Goal: Register for event/course

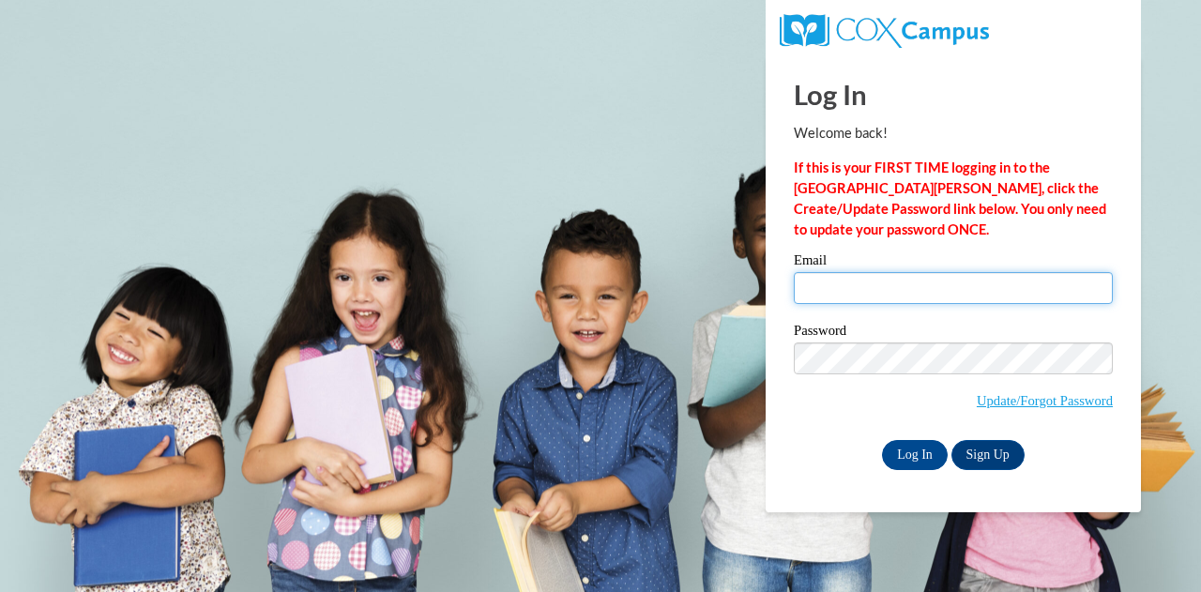
click at [915, 294] on input "Email" at bounding box center [953, 288] width 319 height 32
type input "[PERSON_NAME][EMAIL_ADDRESS][PERSON_NAME][DOMAIN_NAME]"
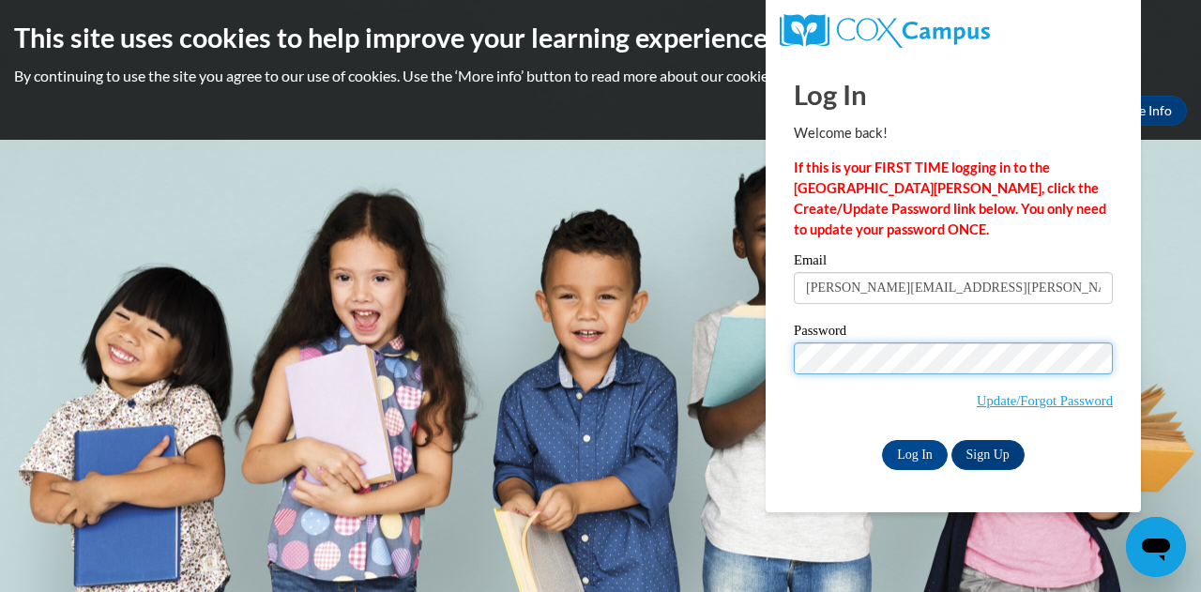
click at [882, 440] on input "Log In" at bounding box center [915, 455] width 66 height 30
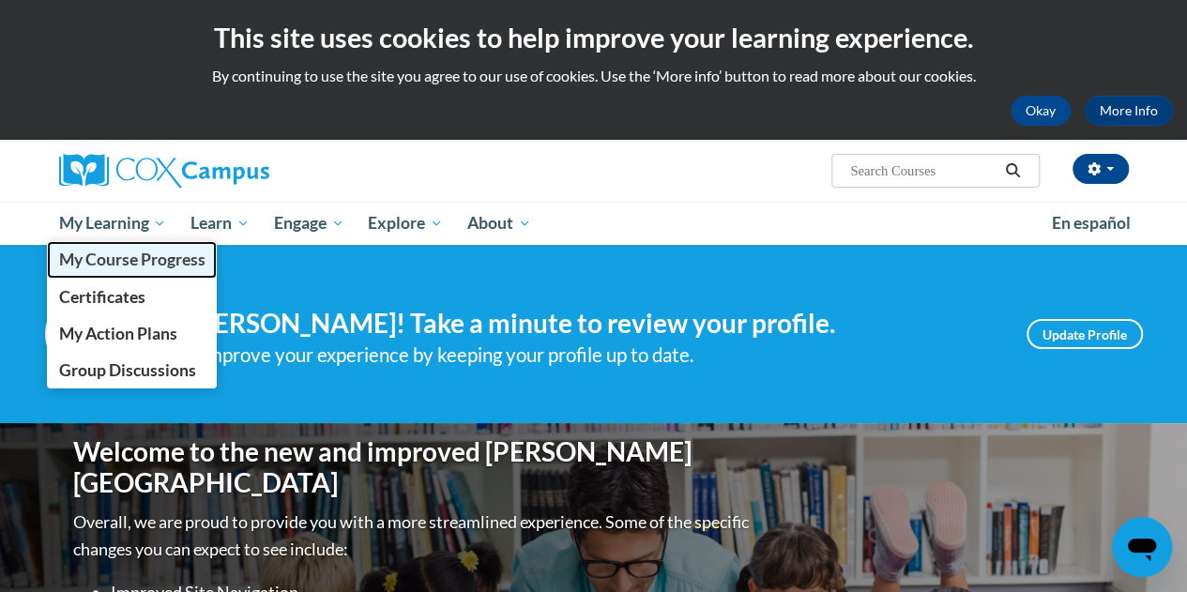
click at [169, 251] on span "My Course Progress" at bounding box center [131, 260] width 146 height 20
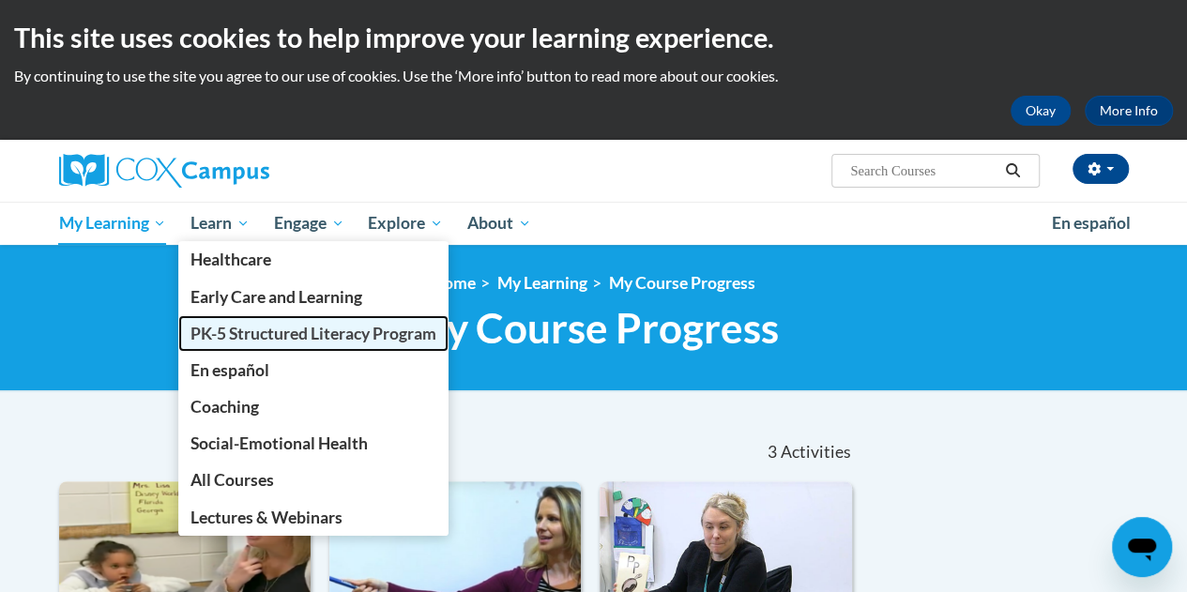
click at [276, 333] on span "PK-5 Structured Literacy Program" at bounding box center [313, 334] width 246 height 20
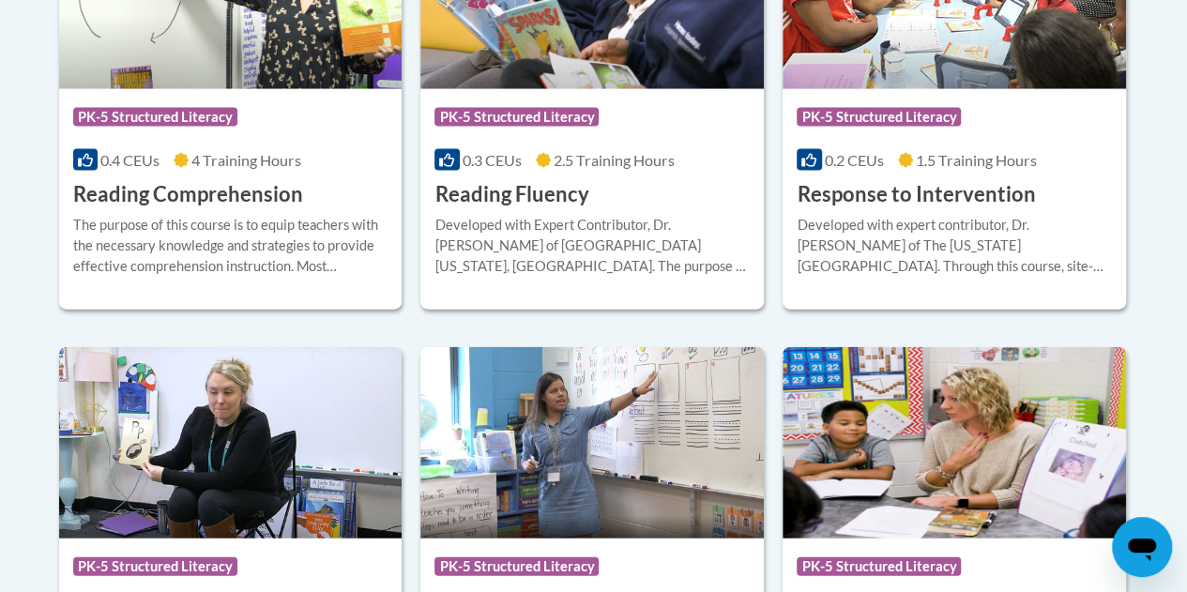
scroll to position [1941, 0]
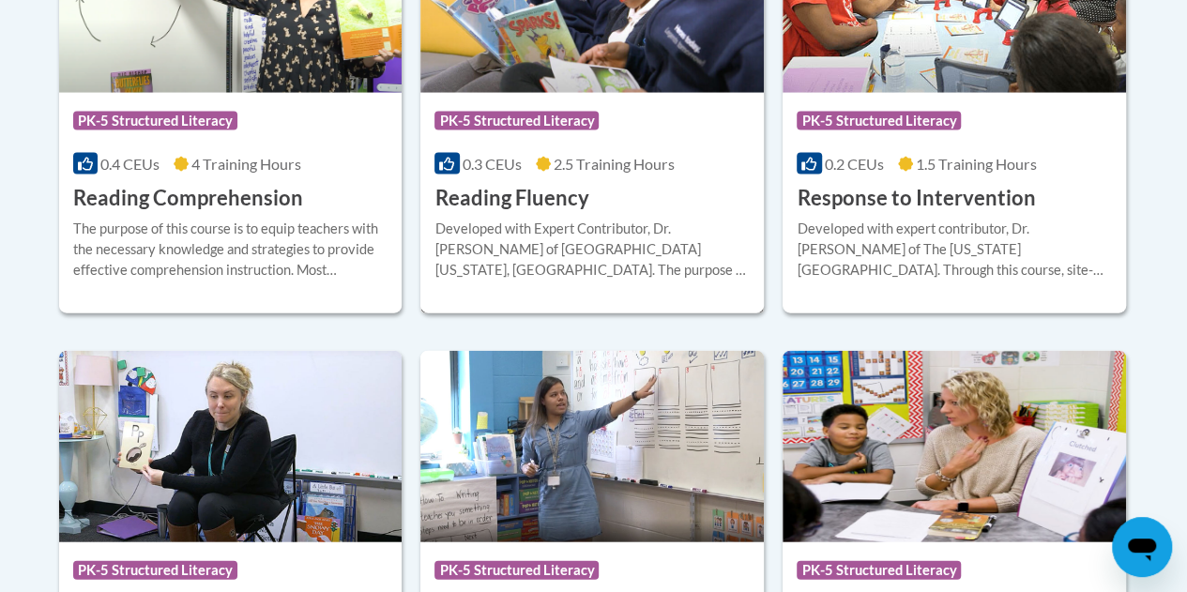
click at [516, 200] on h3 "Reading Fluency" at bounding box center [511, 198] width 154 height 29
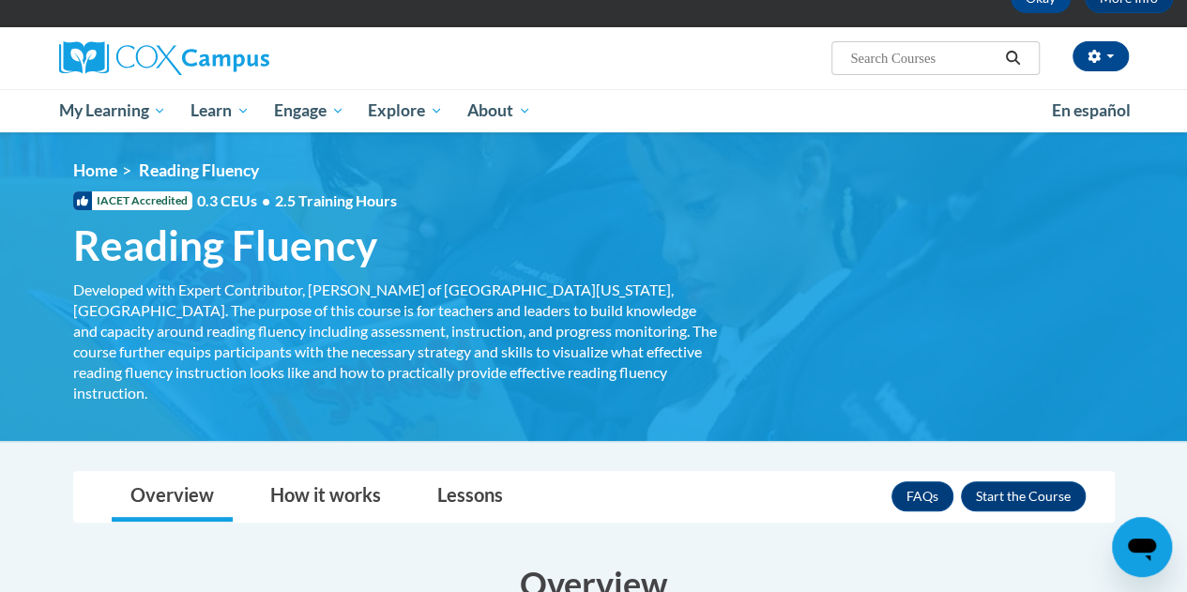
scroll to position [91, 0]
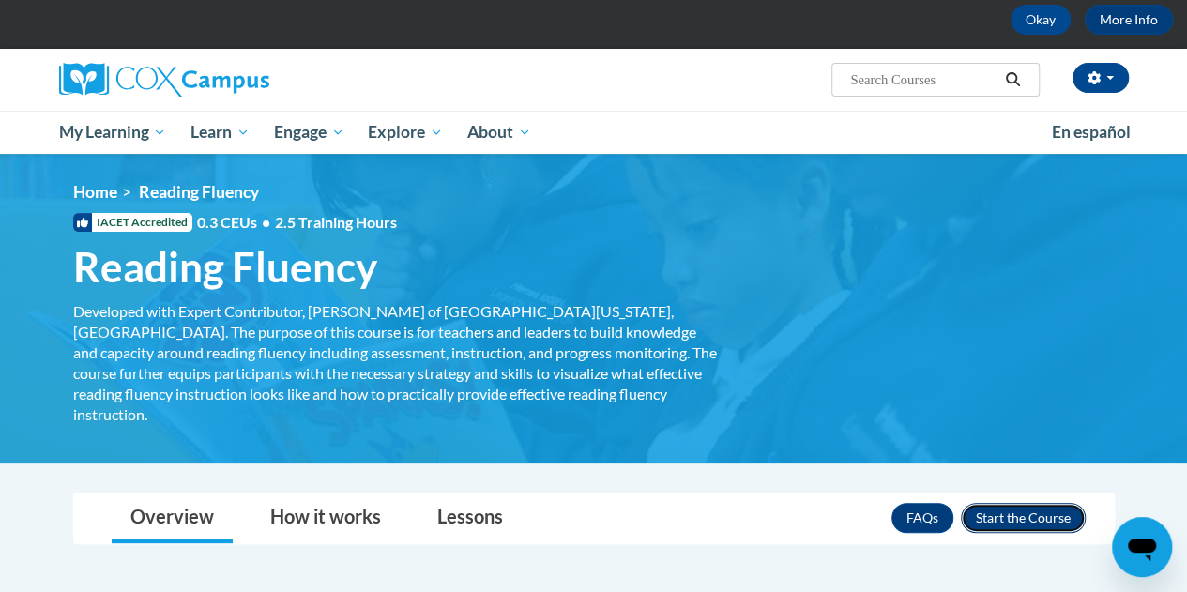
click at [1010, 503] on button "Enroll" at bounding box center [1023, 518] width 125 height 30
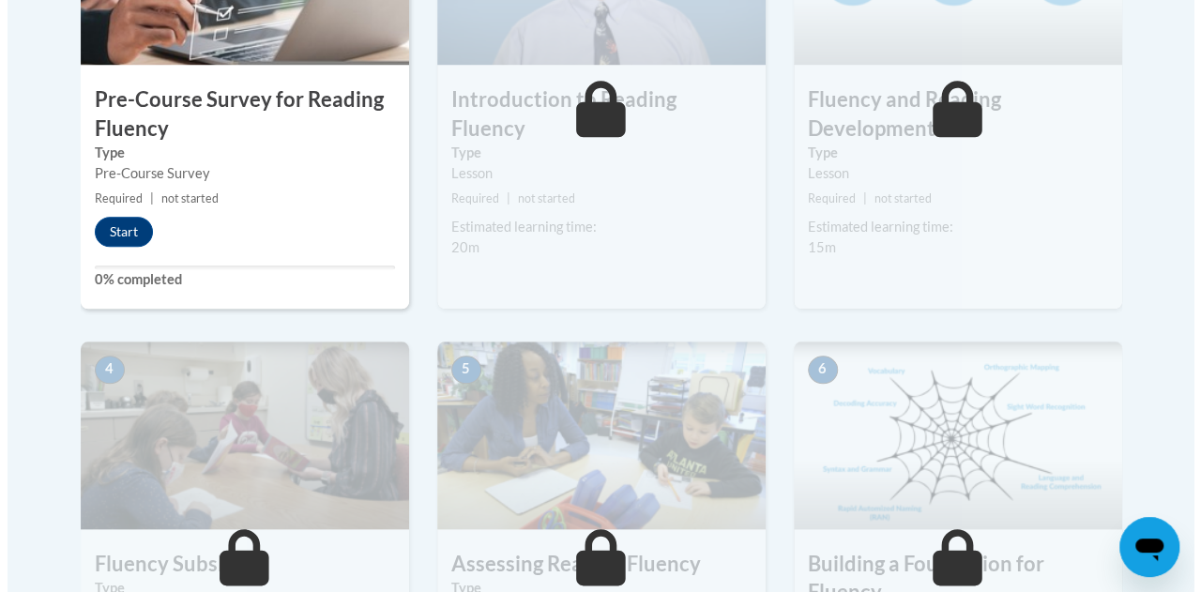
scroll to position [758, 0]
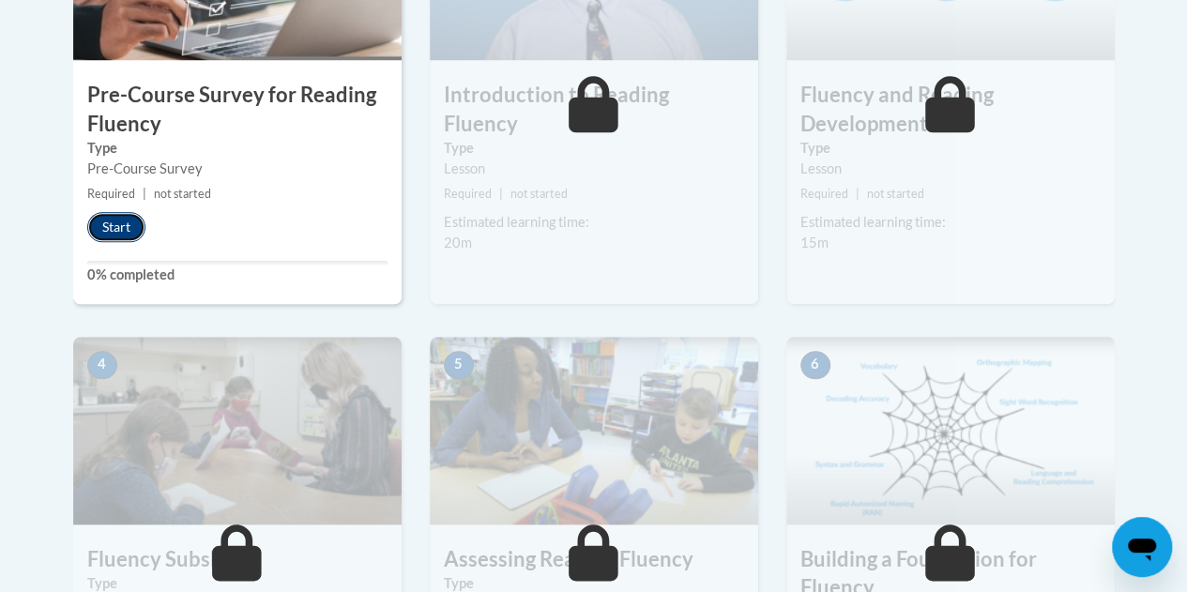
click at [116, 237] on button "Start" at bounding box center [116, 227] width 58 height 30
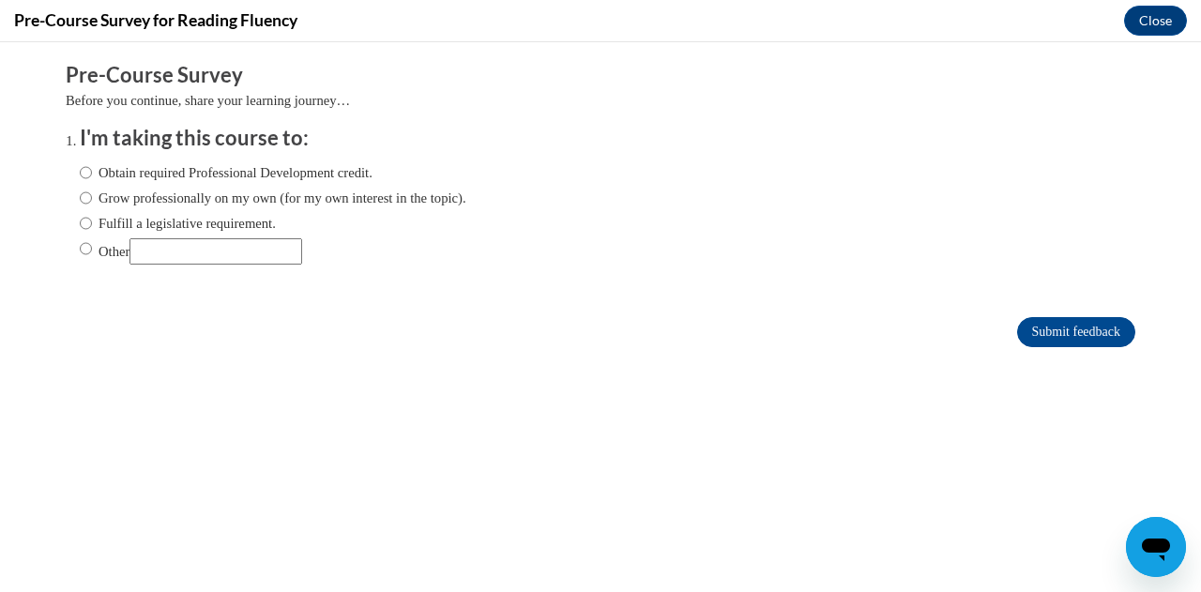
scroll to position [0, 0]
click at [207, 213] on label "Fulfill a legislative requirement." at bounding box center [178, 223] width 196 height 21
click at [92, 213] on input "Fulfill a legislative requirement." at bounding box center [86, 223] width 12 height 21
radio input "true"
click at [1041, 344] on input "Submit feedback" at bounding box center [1076, 332] width 118 height 30
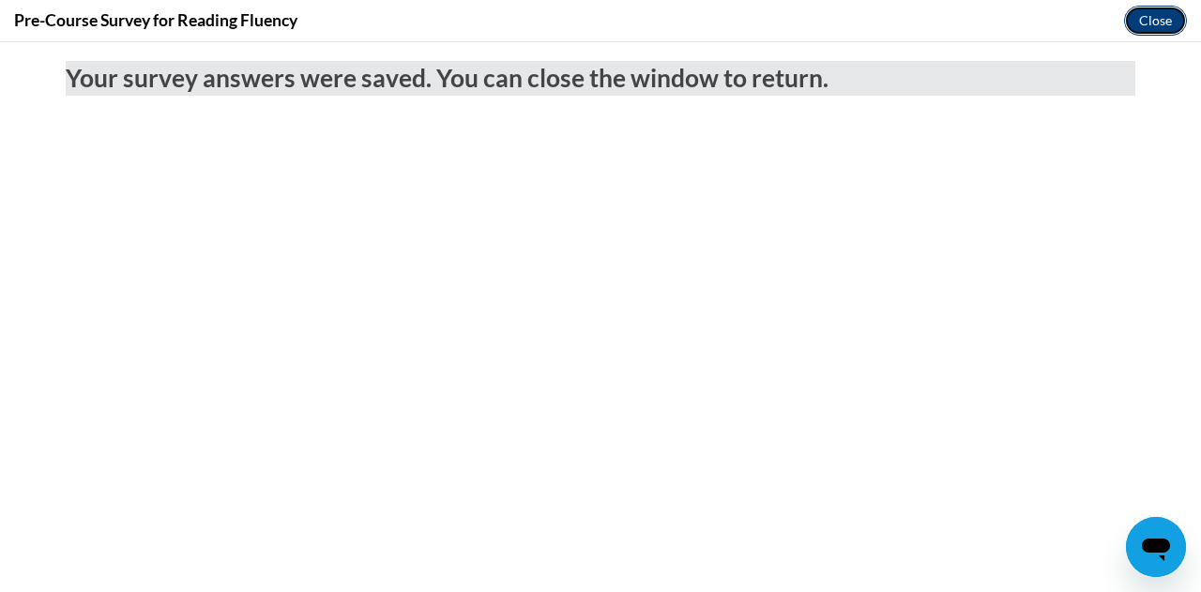
click at [1162, 26] on button "Close" at bounding box center [1155, 21] width 63 height 30
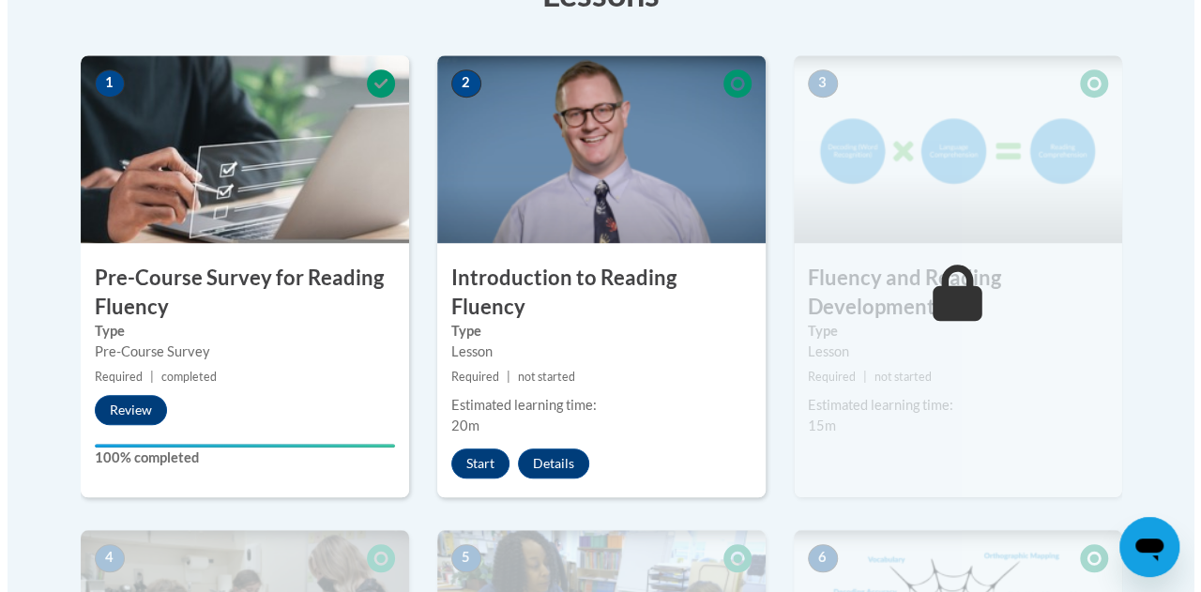
scroll to position [574, 0]
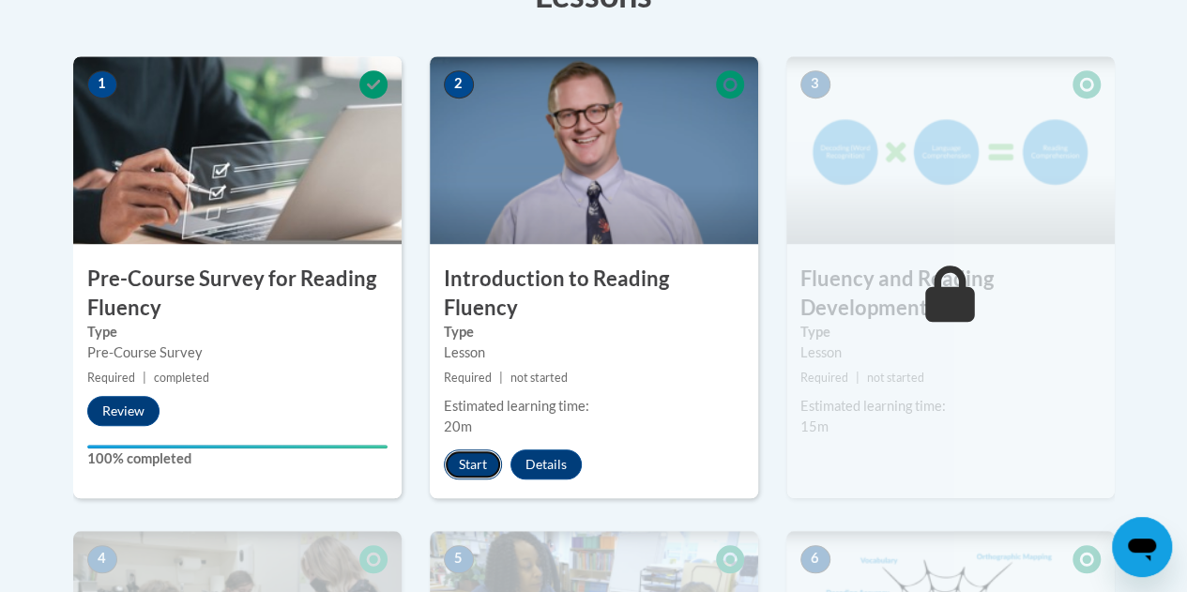
click at [484, 449] on button "Start" at bounding box center [473, 464] width 58 height 30
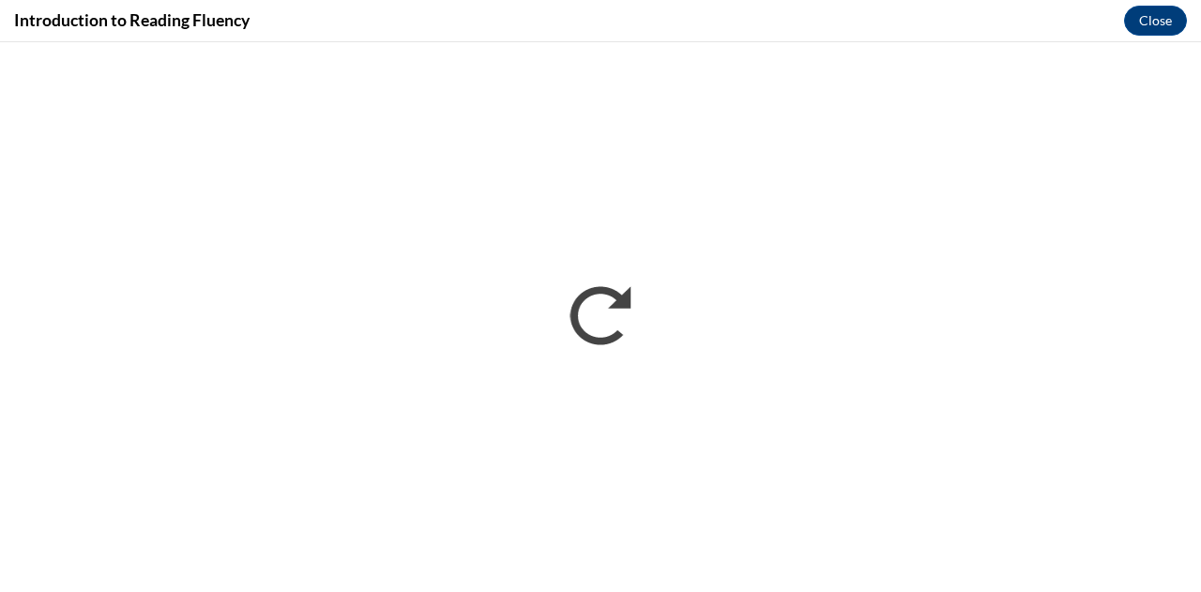
scroll to position [0, 0]
